Goal: Find specific page/section: Find specific page/section

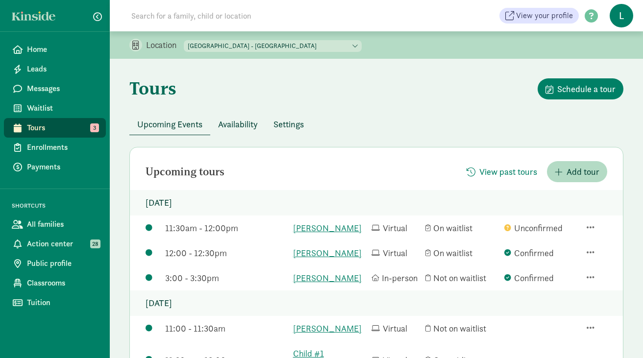
scroll to position [116, 0]
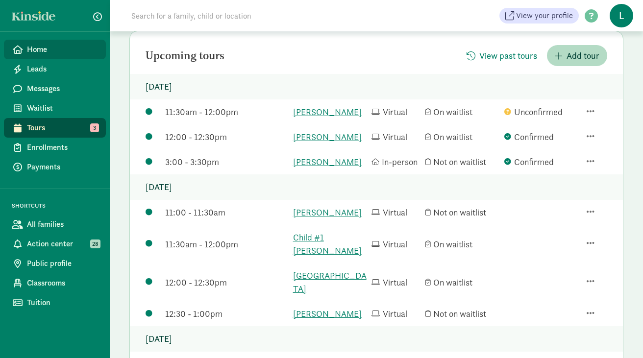
click at [46, 53] on span "Home" at bounding box center [62, 50] width 71 height 12
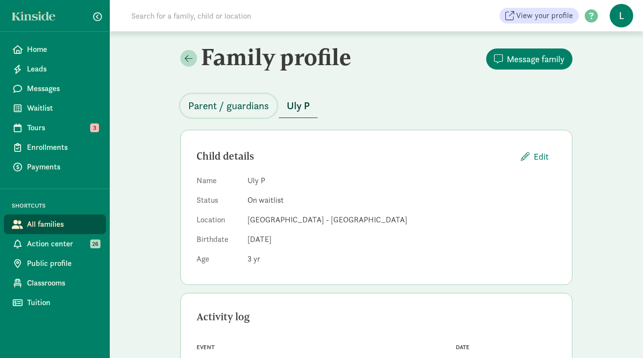
click at [252, 107] on span "Parent / guardians" at bounding box center [228, 106] width 81 height 16
